Goal: Complete application form: Complete application form

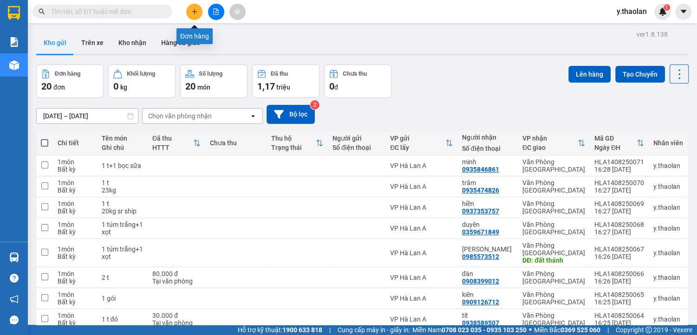
click at [196, 12] on icon "plus" at bounding box center [194, 11] width 7 height 7
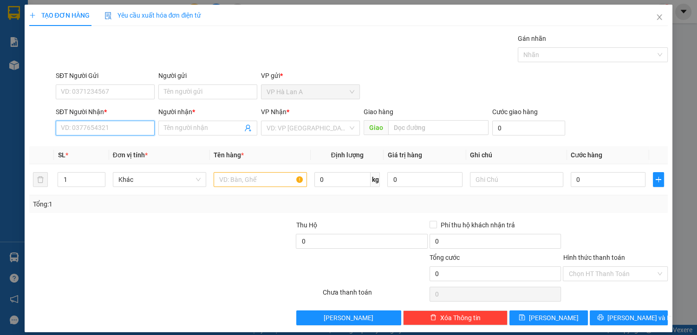
click at [121, 127] on input "SĐT Người Nhận *" at bounding box center [105, 128] width 99 height 15
click at [110, 146] on div "0836243968 - quý" at bounding box center [104, 146] width 87 height 10
type input "0836243968"
type input "quý"
type input "thủ đức"
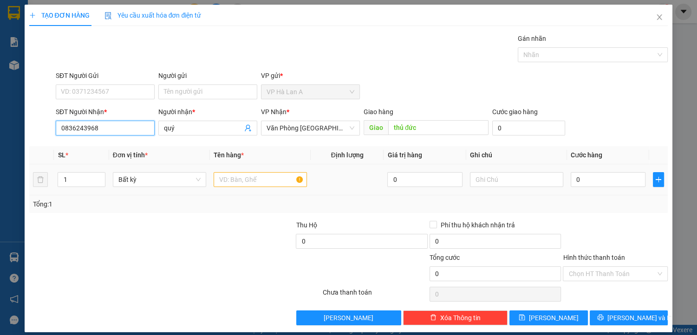
type input "0836243968"
click at [251, 180] on input "text" at bounding box center [260, 179] width 93 height 15
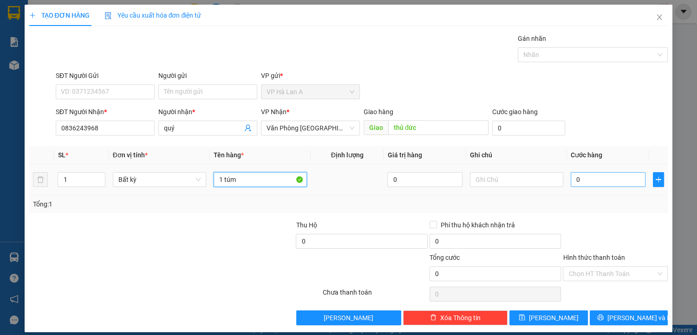
type input "1 túm"
click at [587, 180] on input "0" at bounding box center [608, 179] width 75 height 15
type input "5"
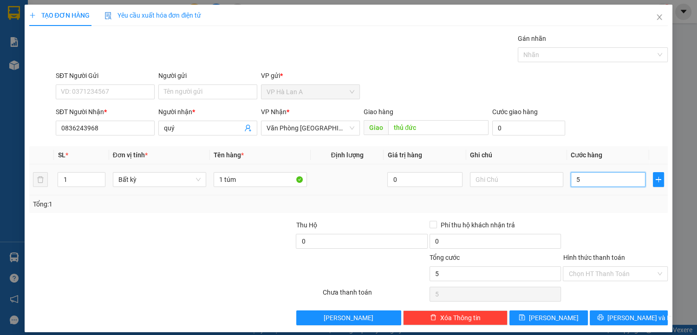
type input "50"
type input "50.000"
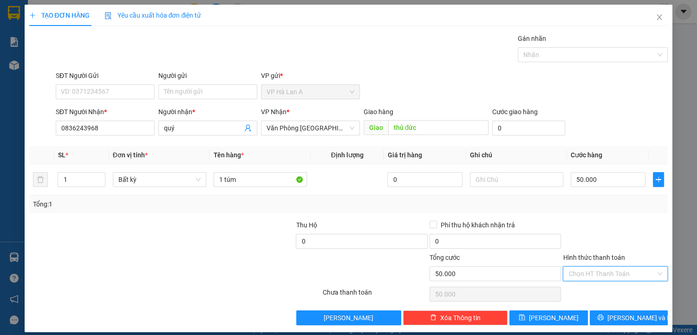
click at [598, 270] on input "Hình thức thanh toán" at bounding box center [611, 274] width 87 height 14
click at [596, 290] on div "Tại văn phòng" at bounding box center [610, 292] width 93 height 10
type input "0"
click at [556, 317] on button "[PERSON_NAME]" at bounding box center [548, 318] width 78 height 15
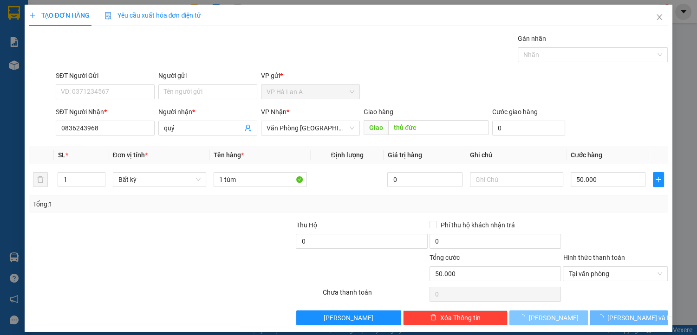
type input "0"
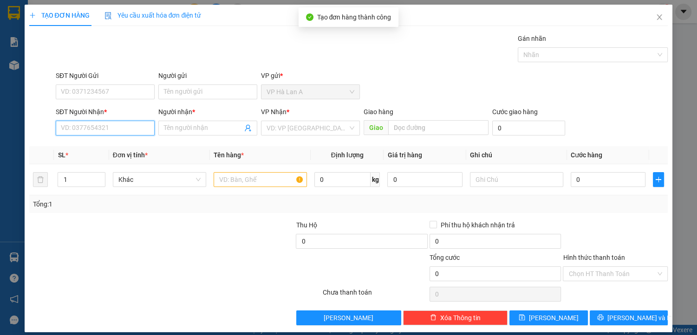
click at [124, 124] on input "SĐT Người Nhận *" at bounding box center [105, 128] width 99 height 15
type input "0987719626"
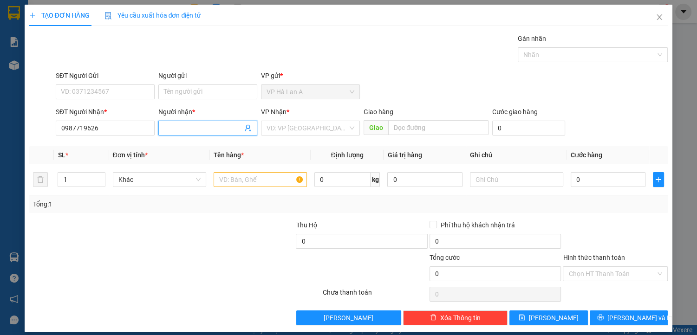
click at [187, 126] on input "Người nhận *" at bounding box center [203, 128] width 78 height 10
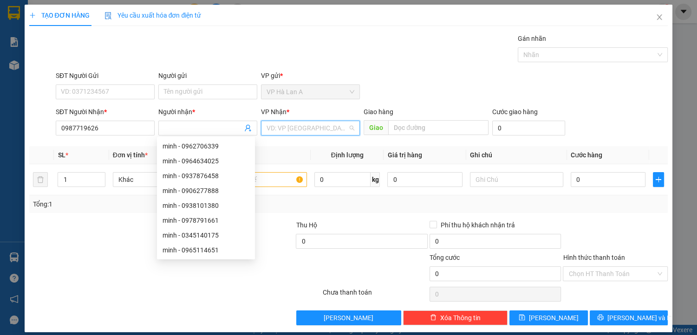
click at [291, 128] on input "search" at bounding box center [307, 128] width 81 height 14
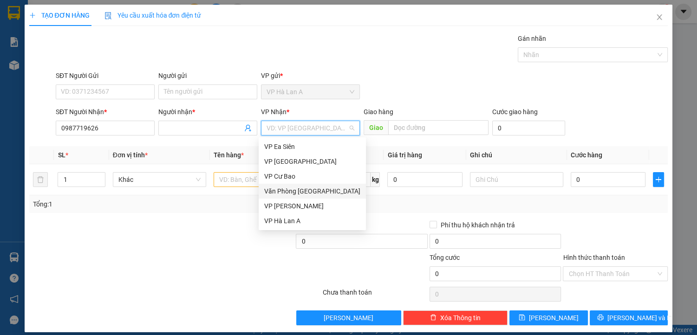
click at [314, 193] on div "Văn Phòng [GEOGRAPHIC_DATA]" at bounding box center [312, 191] width 96 height 10
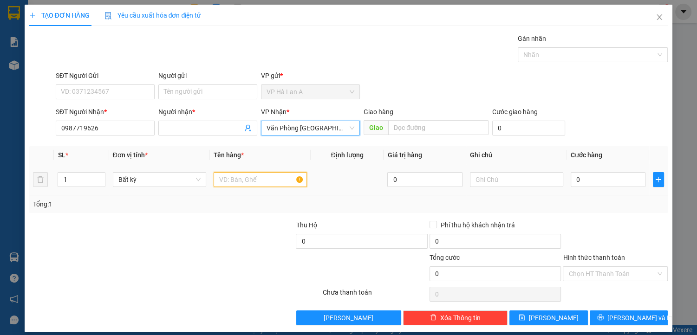
click at [232, 182] on input "text" at bounding box center [260, 179] width 93 height 15
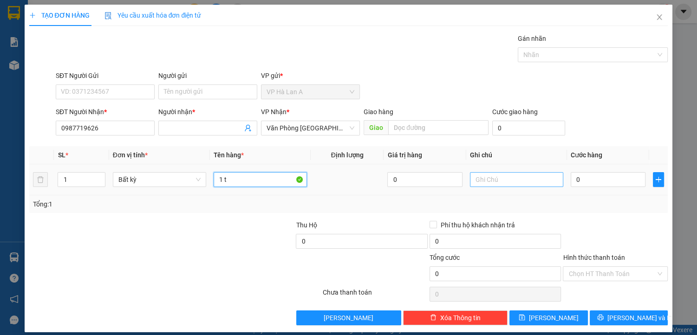
type input "1 t"
click at [488, 178] on input "text" at bounding box center [516, 179] width 93 height 15
type input "ship"
click at [594, 176] on input "0" at bounding box center [608, 179] width 75 height 15
type input "6"
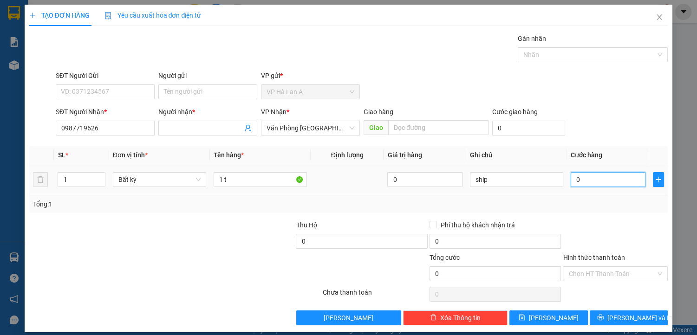
type input "6"
type input "60"
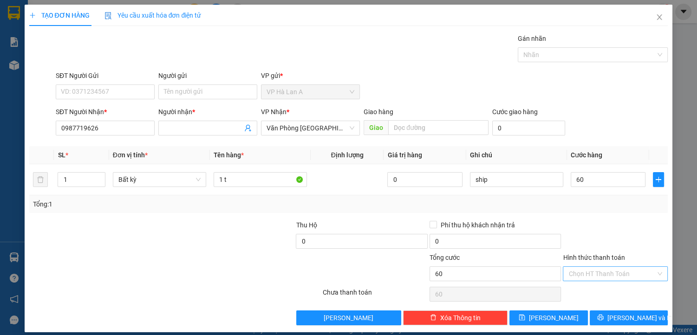
type input "60.000"
click at [586, 276] on input "Hình thức thanh toán" at bounding box center [611, 274] width 87 height 14
drag, startPoint x: 586, startPoint y: 288, endPoint x: 581, endPoint y: 293, distance: 6.6
click at [586, 289] on div "Tại văn phòng" at bounding box center [610, 292] width 93 height 10
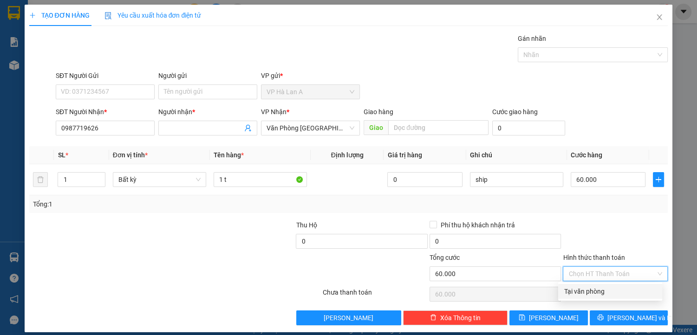
type input "0"
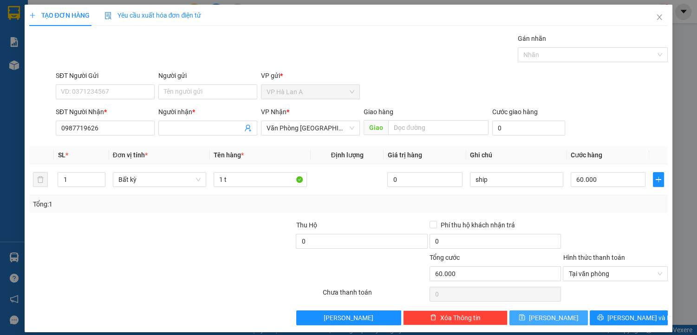
drag, startPoint x: 552, startPoint y: 315, endPoint x: 530, endPoint y: 295, distance: 29.6
click at [552, 315] on span "[PERSON_NAME]" at bounding box center [554, 318] width 50 height 10
type input "0"
